Goal: Navigation & Orientation: Find specific page/section

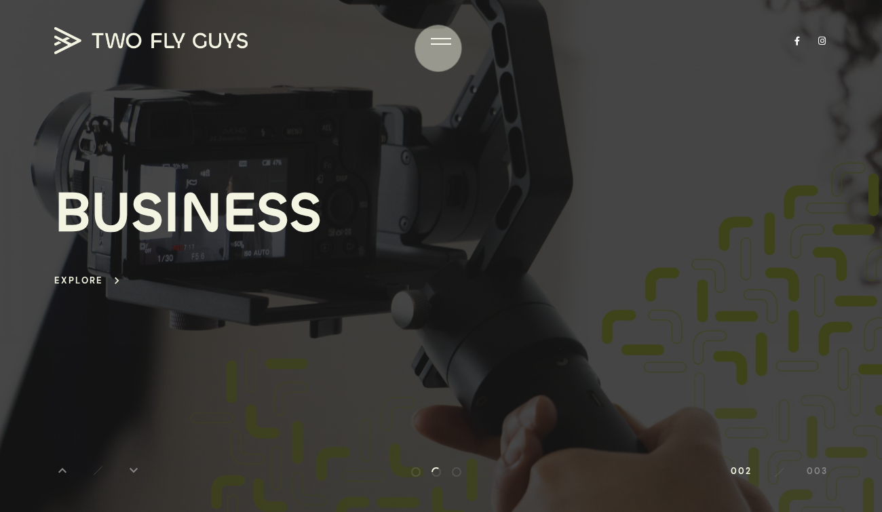
click at [438, 44] on div at bounding box center [441, 43] width 20 height 1
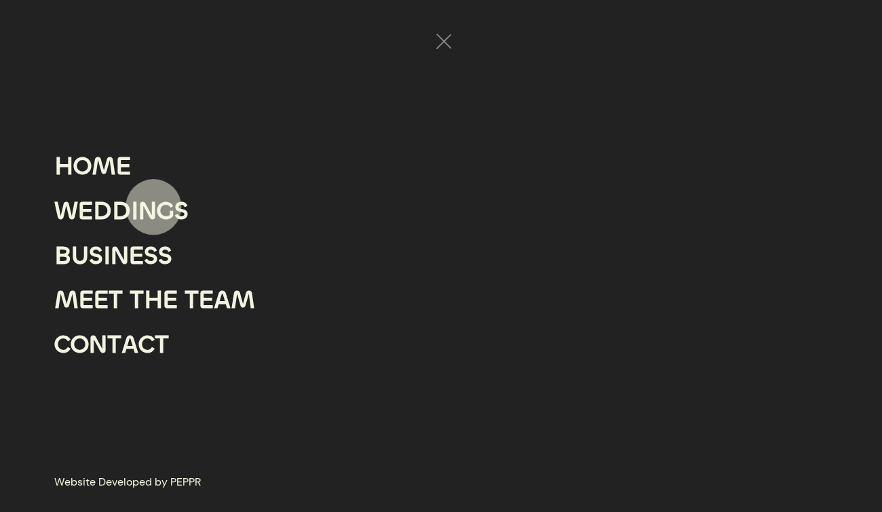
click at [149, 213] on div "N" at bounding box center [147, 211] width 18 height 45
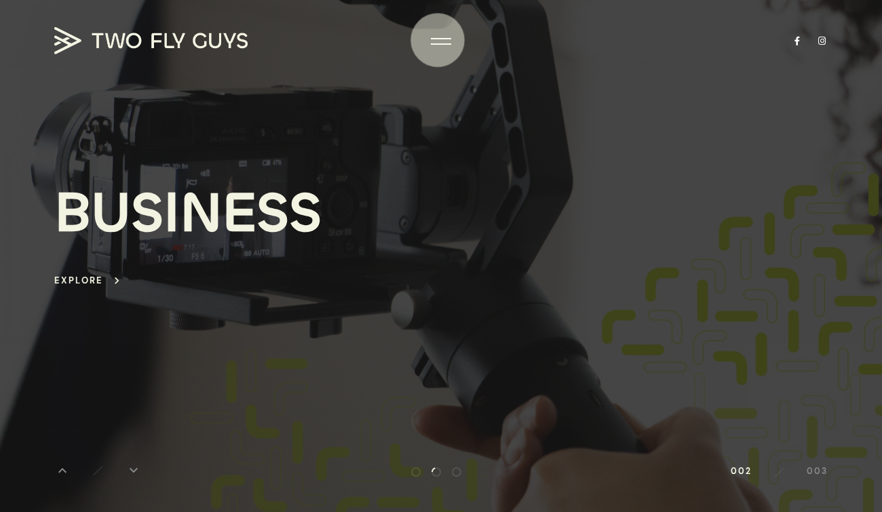
click at [437, 40] on div at bounding box center [441, 42] width 20 height 14
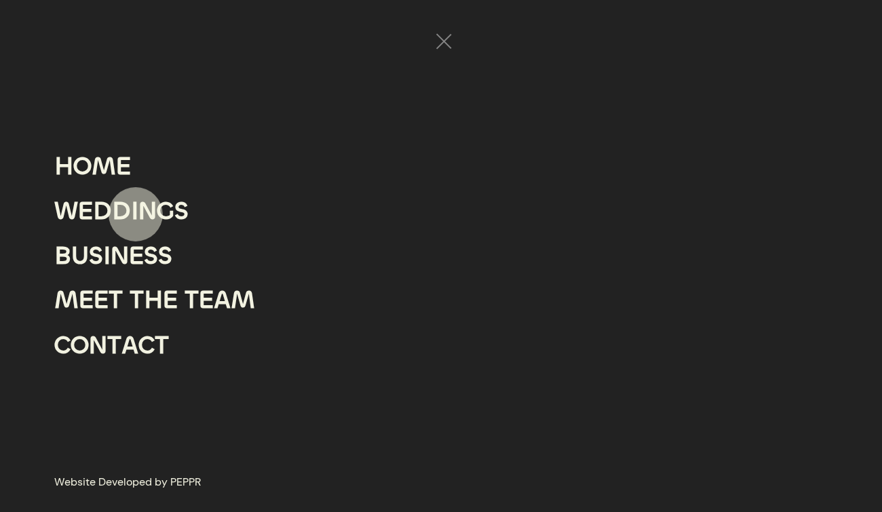
click at [133, 212] on div "I" at bounding box center [134, 211] width 7 height 45
